Goal: Task Accomplishment & Management: Check status

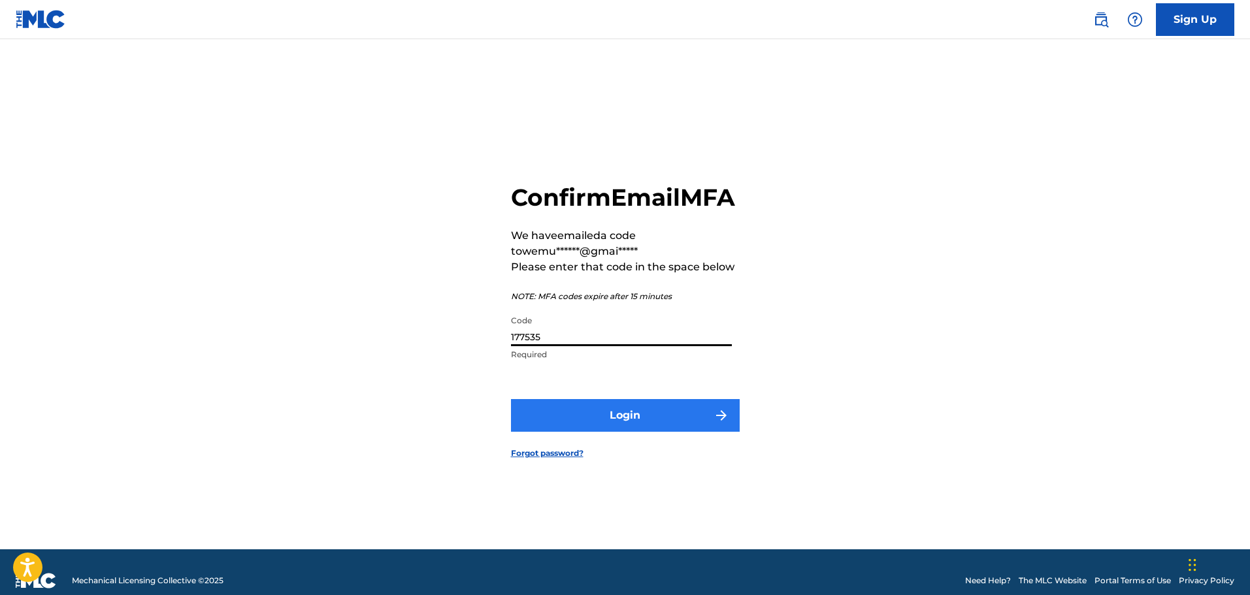
type input "177535"
click at [608, 427] on button "Login" at bounding box center [625, 415] width 229 height 33
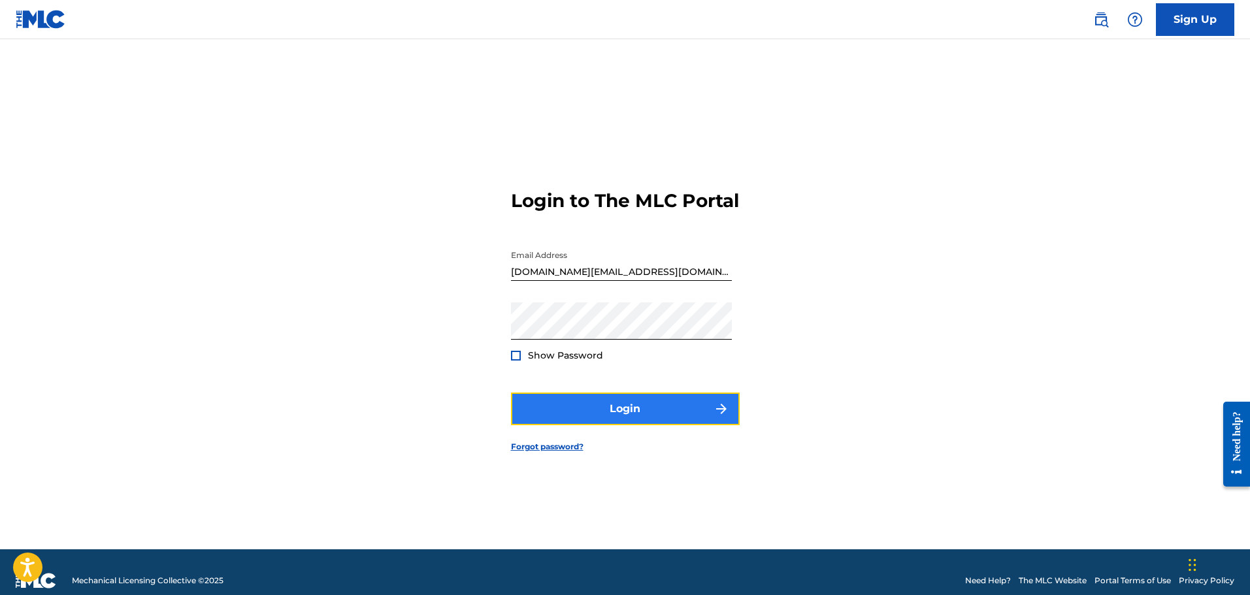
click at [608, 425] on button "Login" at bounding box center [625, 409] width 229 height 33
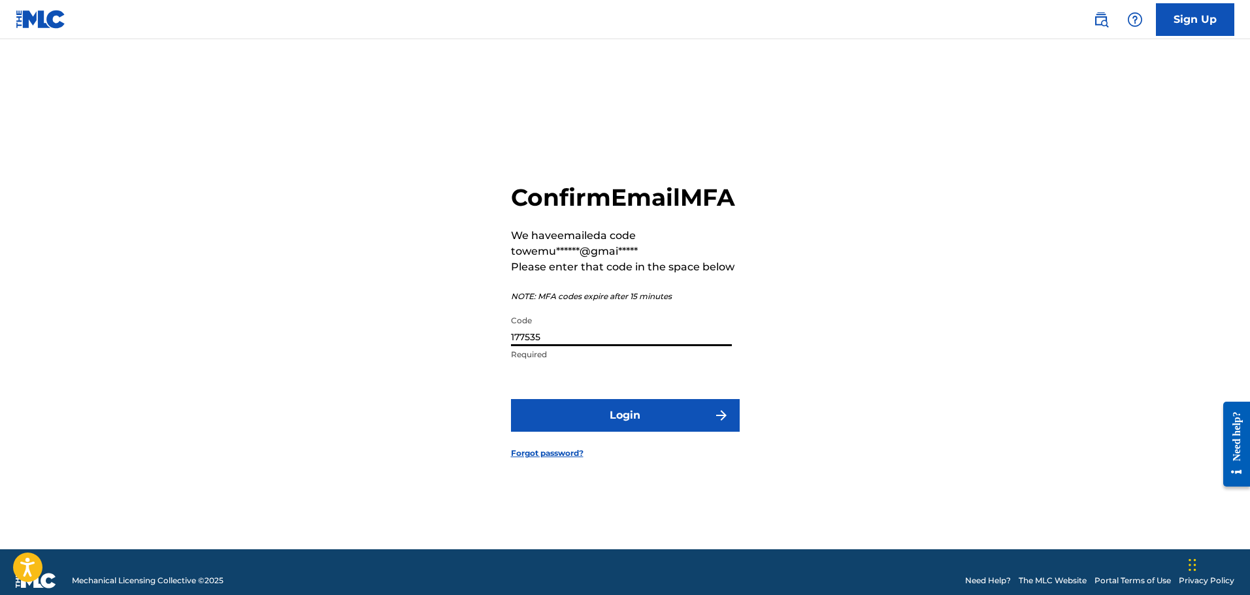
drag, startPoint x: 539, startPoint y: 353, endPoint x: 547, endPoint y: 353, distance: 8.5
click at [547, 346] on input "177535" at bounding box center [621, 327] width 221 height 37
drag, startPoint x: 555, startPoint y: 355, endPoint x: 505, endPoint y: 355, distance: 50.3
click at [505, 355] on div "Confirm Email MFA We have emailed a code to wemu******@gmai***** Please enter t…" at bounding box center [625, 311] width 915 height 478
paste input "496584"
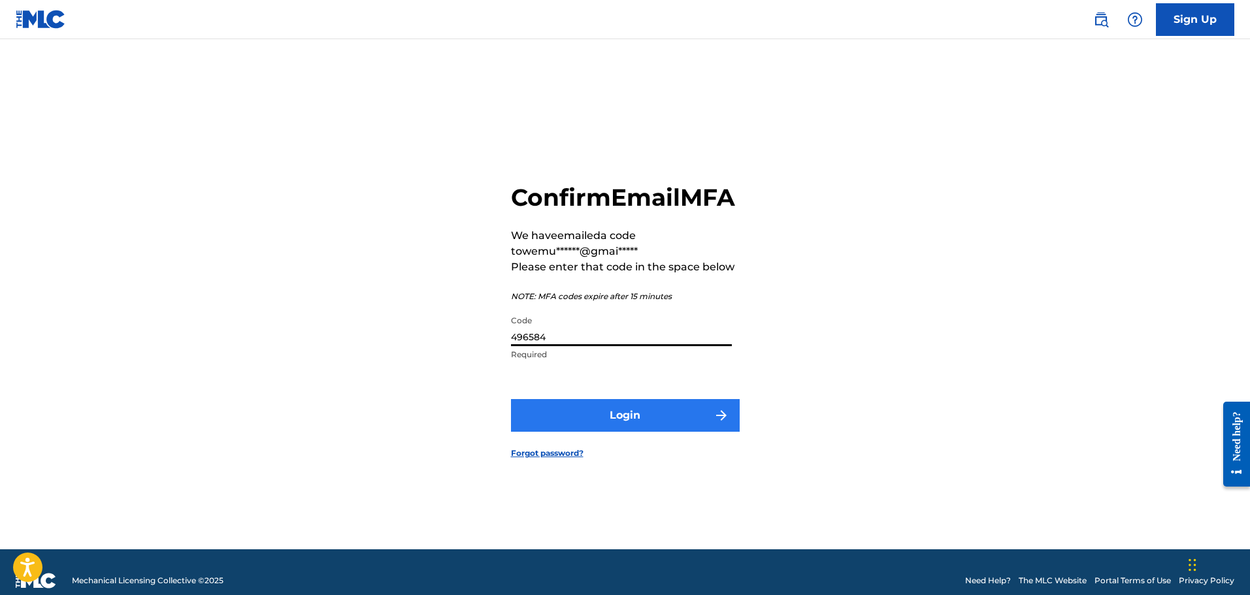
type input "496584"
click at [572, 417] on button "Login" at bounding box center [625, 415] width 229 height 33
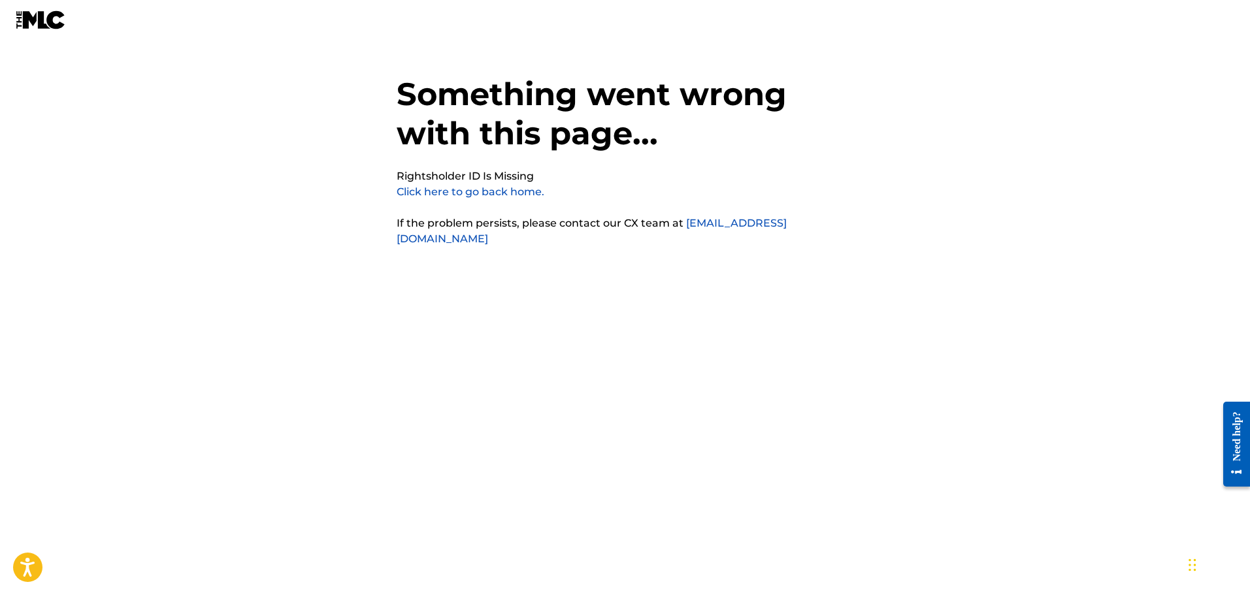
click at [483, 192] on link "Click here to go back home." at bounding box center [471, 192] width 148 height 12
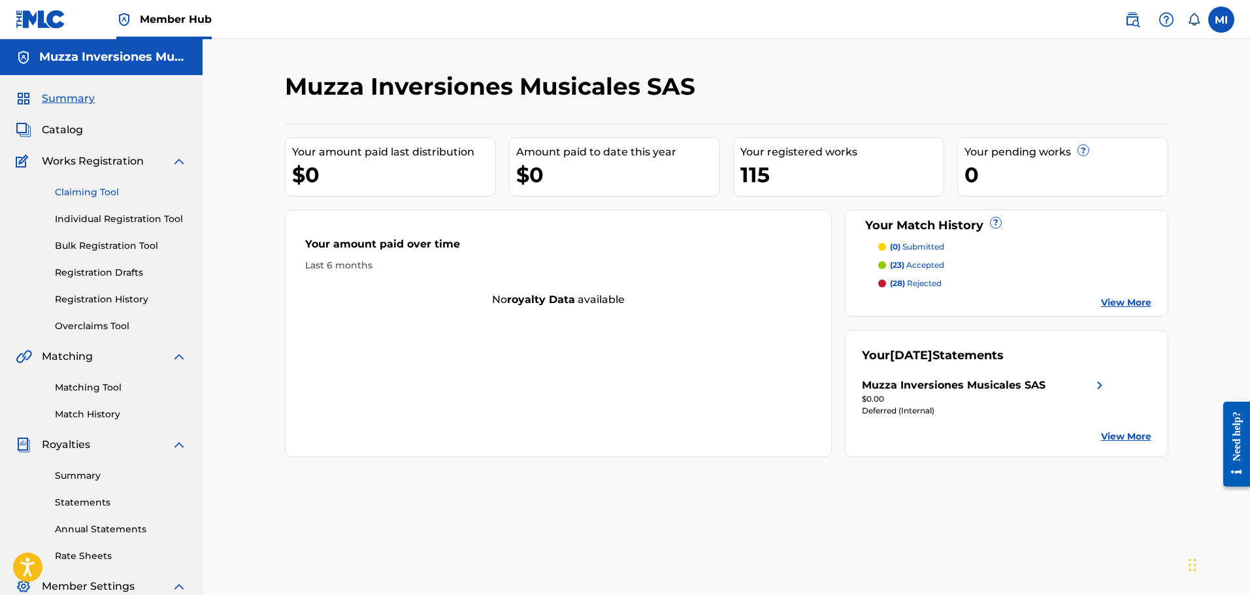
click at [81, 187] on link "Claiming Tool" at bounding box center [121, 193] width 132 height 14
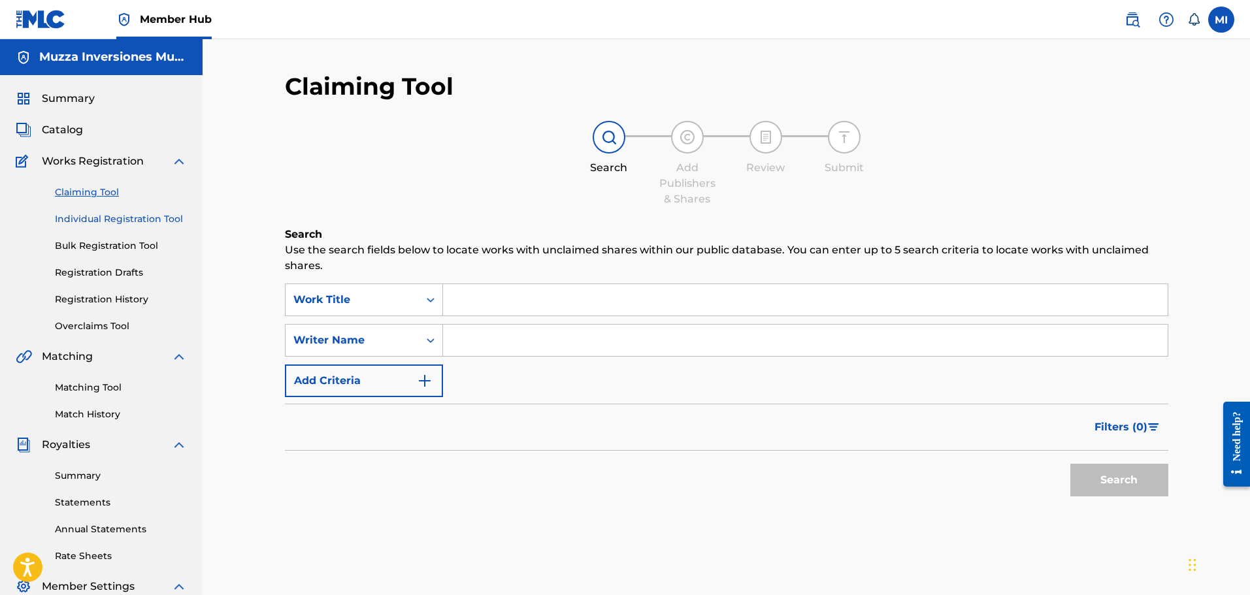
click at [147, 221] on link "Individual Registration Tool" at bounding box center [121, 219] width 132 height 14
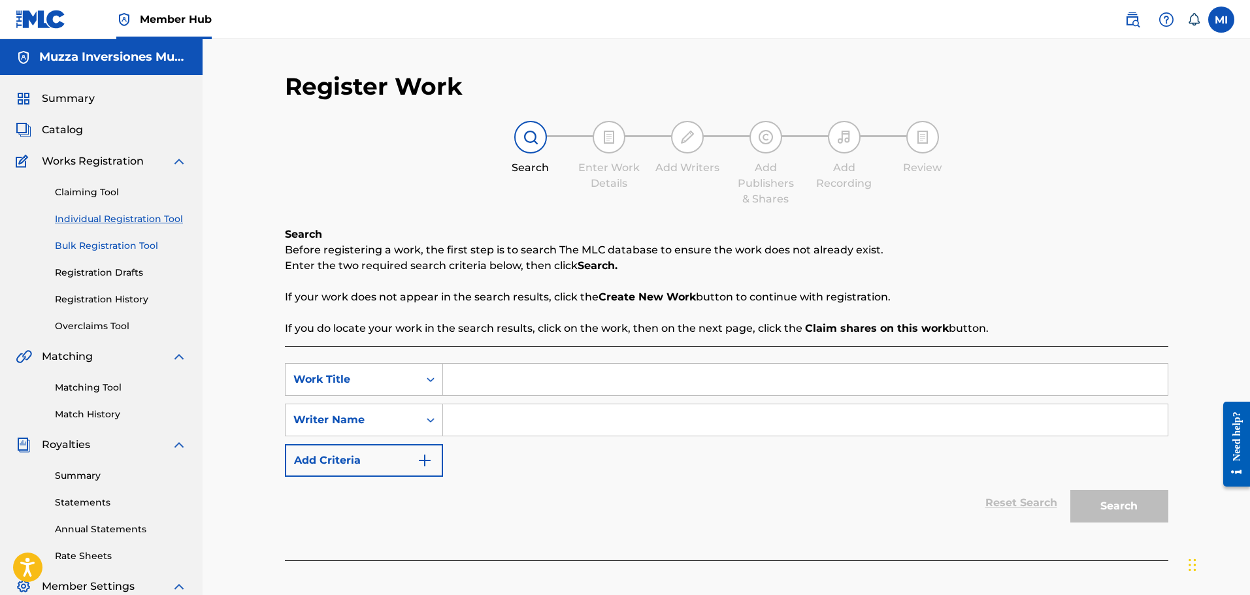
click at [146, 242] on link "Bulk Registration Tool" at bounding box center [121, 246] width 132 height 14
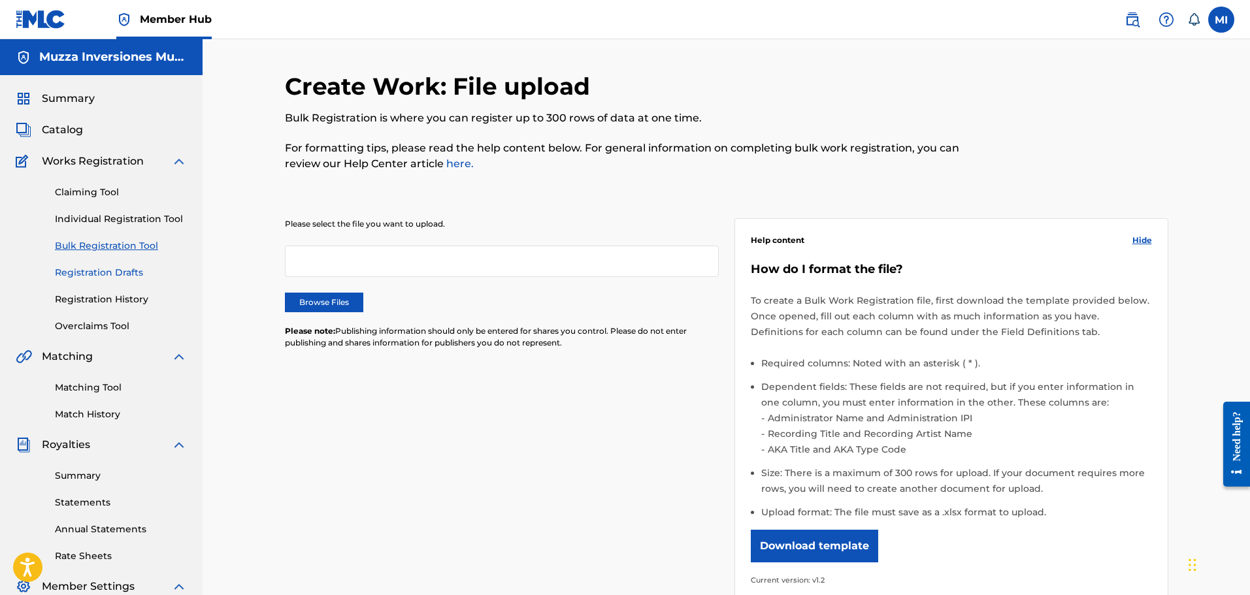
click at [131, 273] on link "Registration Drafts" at bounding box center [121, 273] width 132 height 14
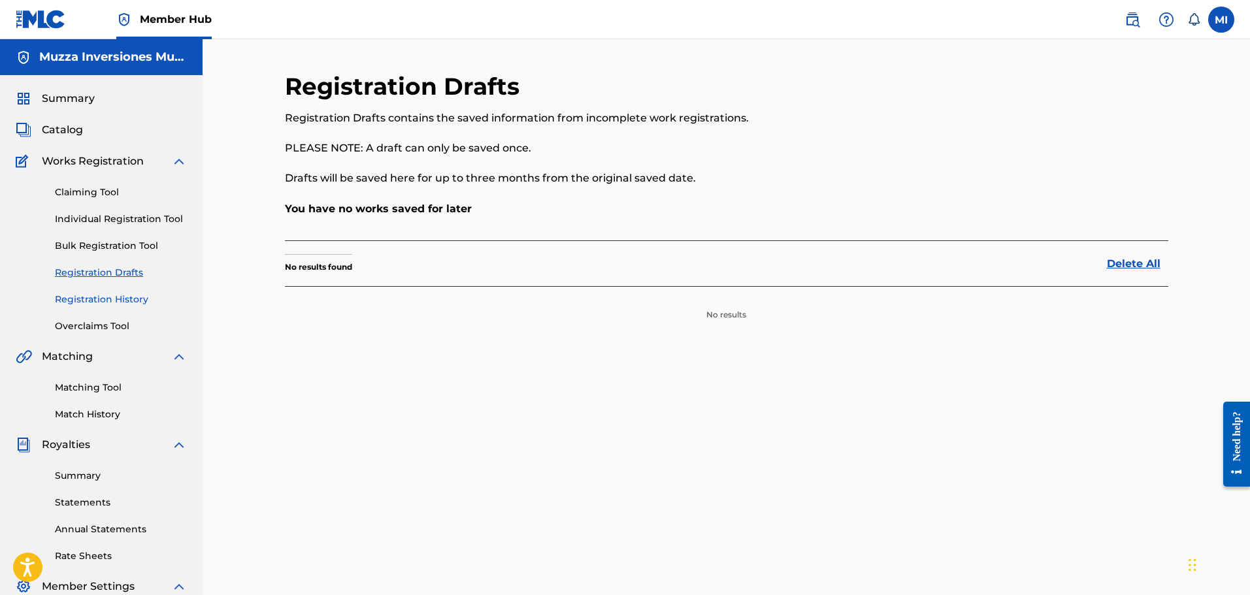
click at [125, 296] on link "Registration History" at bounding box center [121, 300] width 132 height 14
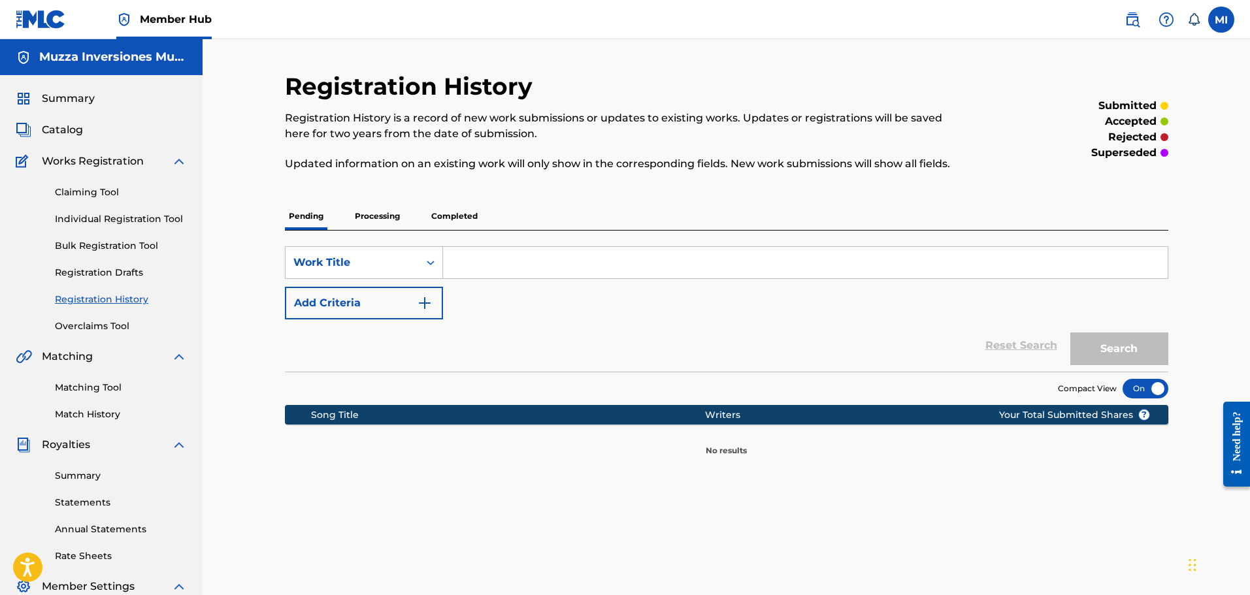
click at [362, 209] on p "Processing" at bounding box center [377, 216] width 53 height 27
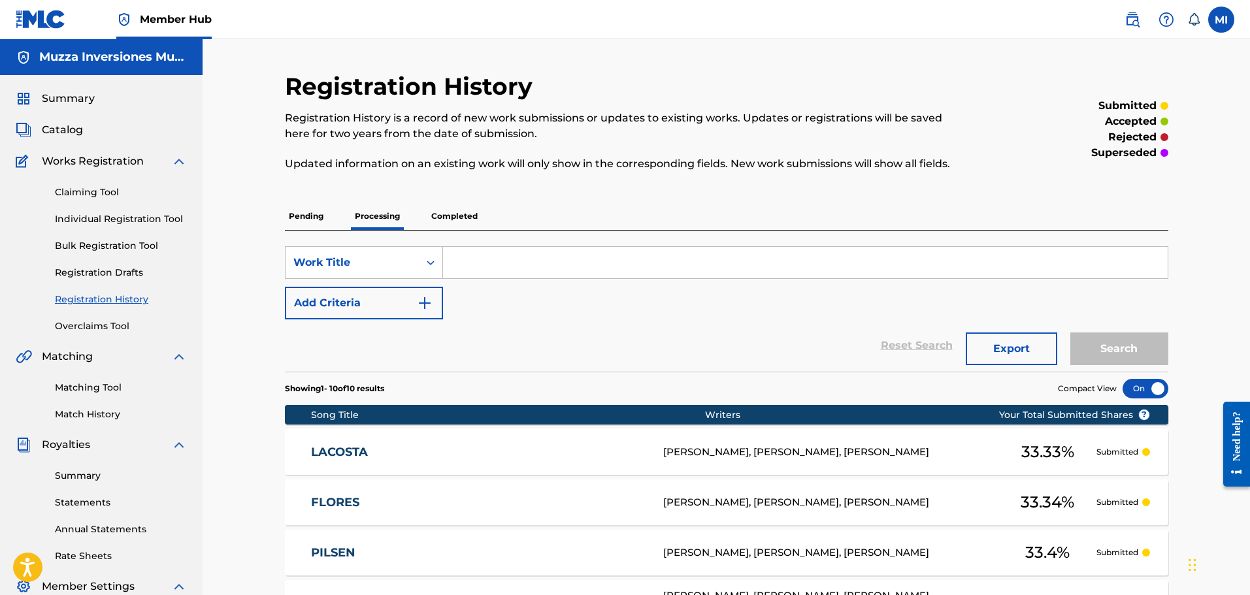
click at [451, 215] on p "Completed" at bounding box center [454, 216] width 54 height 27
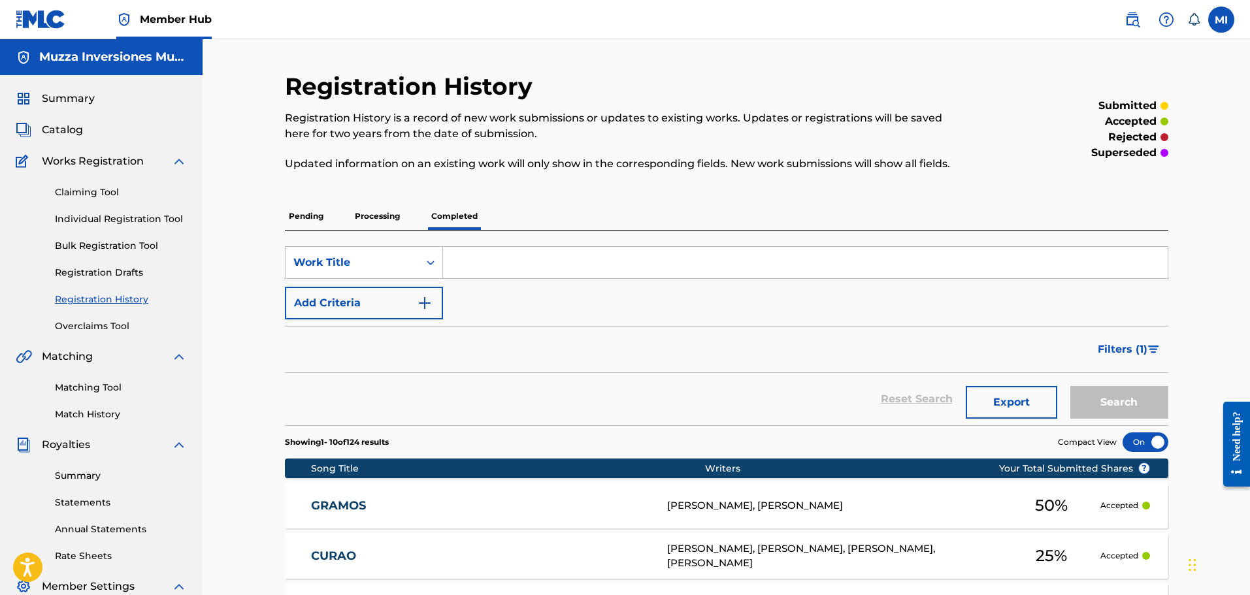
click at [393, 210] on p "Processing" at bounding box center [377, 216] width 53 height 27
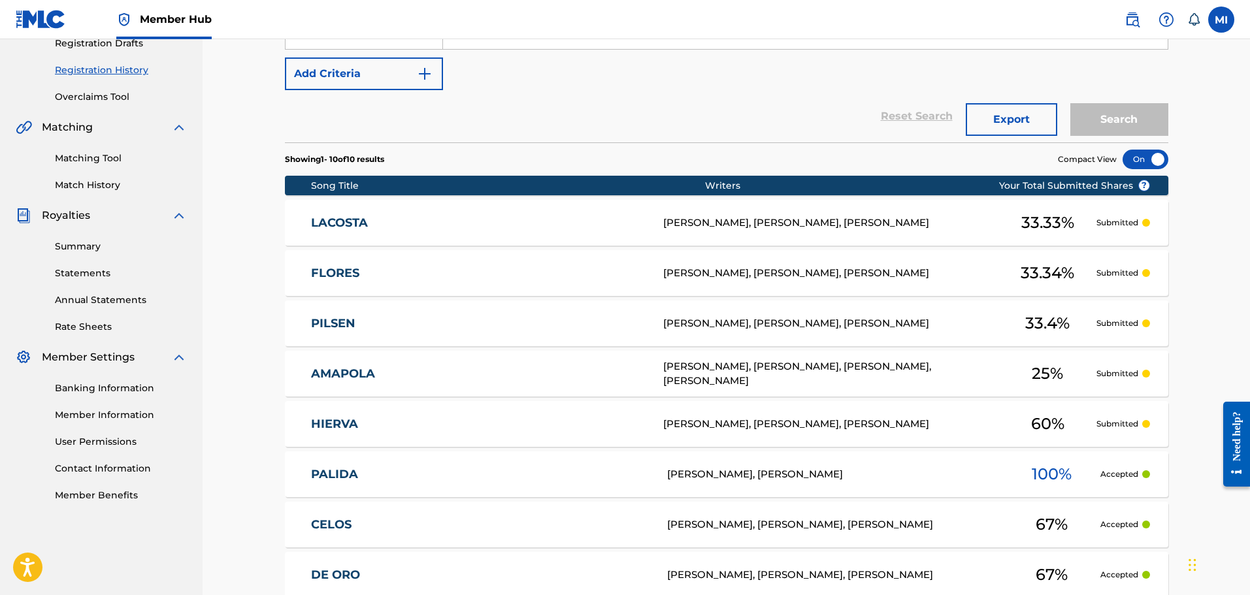
scroll to position [392, 0]
